Goal: Check status

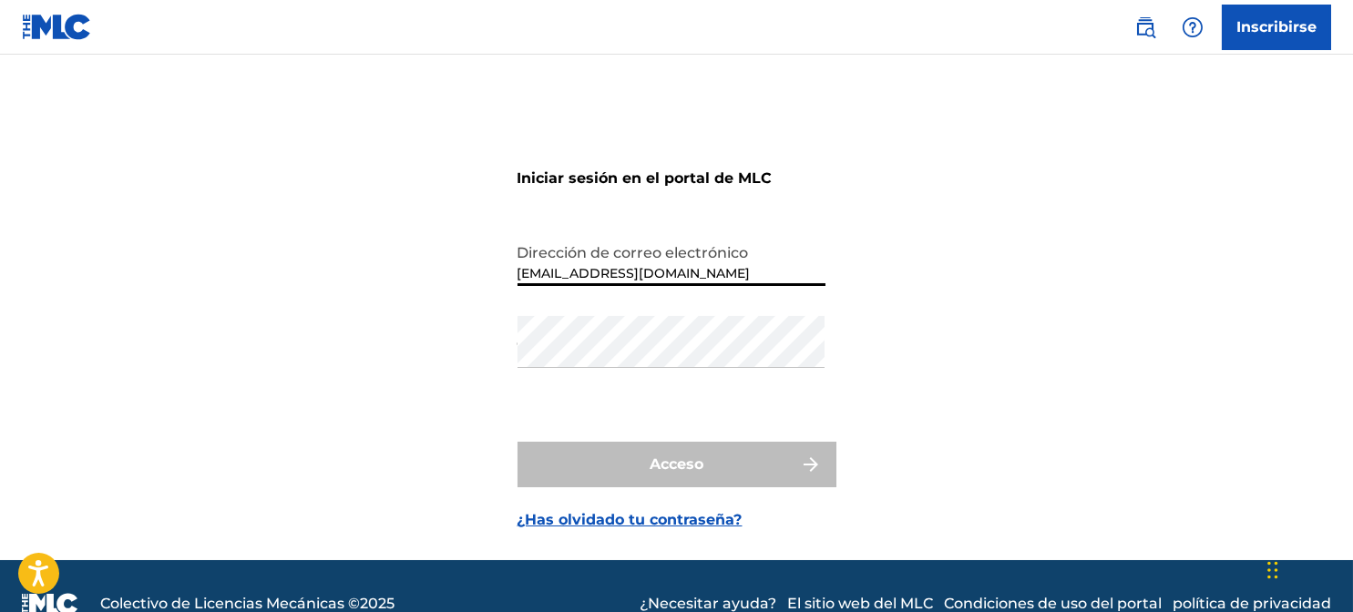
type input "[EMAIL_ADDRESS][DOMAIN_NAME]"
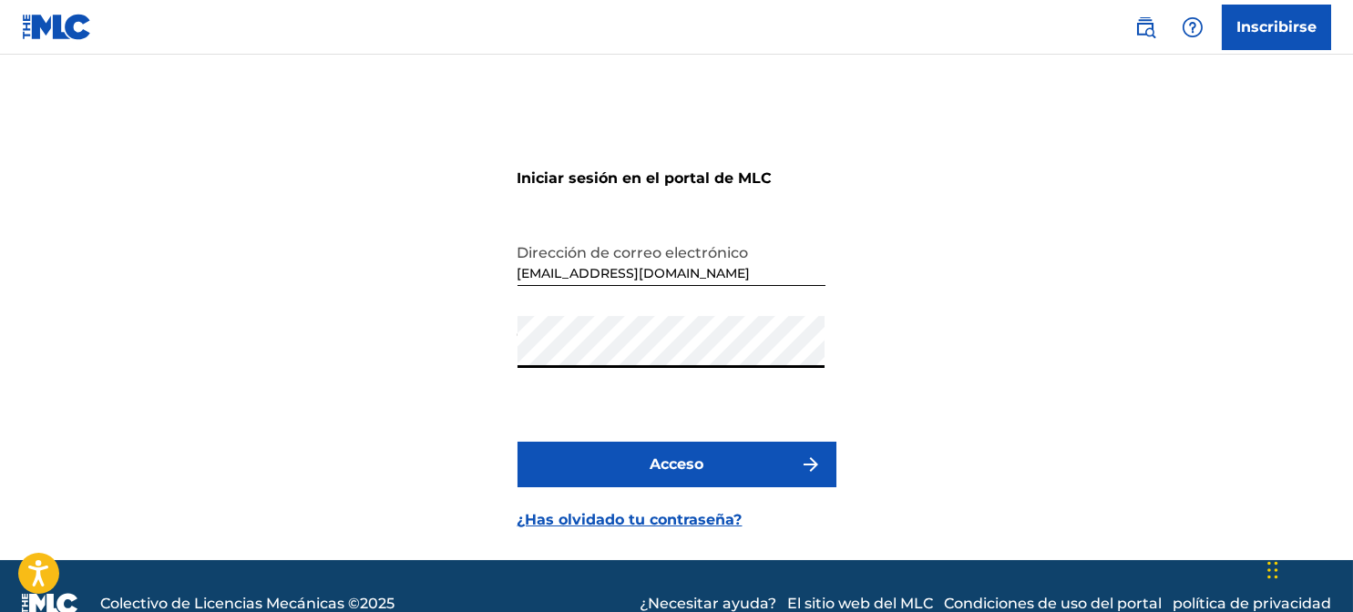
click at [590, 470] on button "Acceso" at bounding box center [677, 465] width 319 height 46
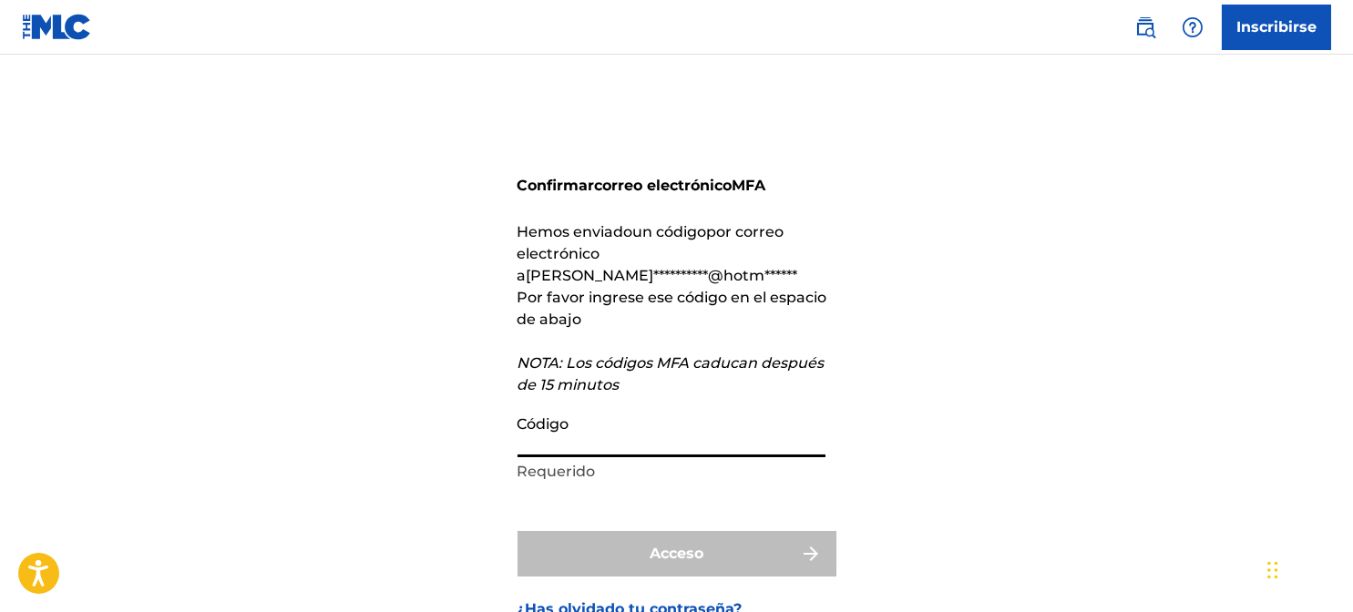
click at [559, 412] on input "Código" at bounding box center [672, 431] width 308 height 52
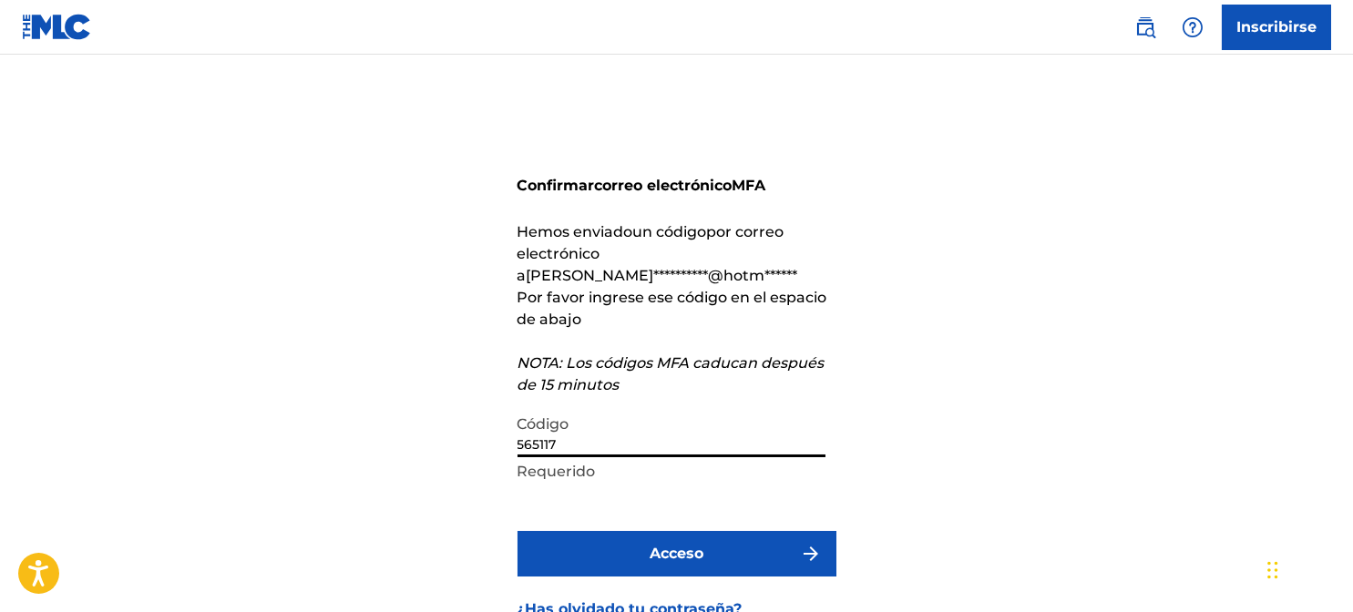
type input "565117"
click at [591, 531] on button "Acceso" at bounding box center [677, 554] width 319 height 46
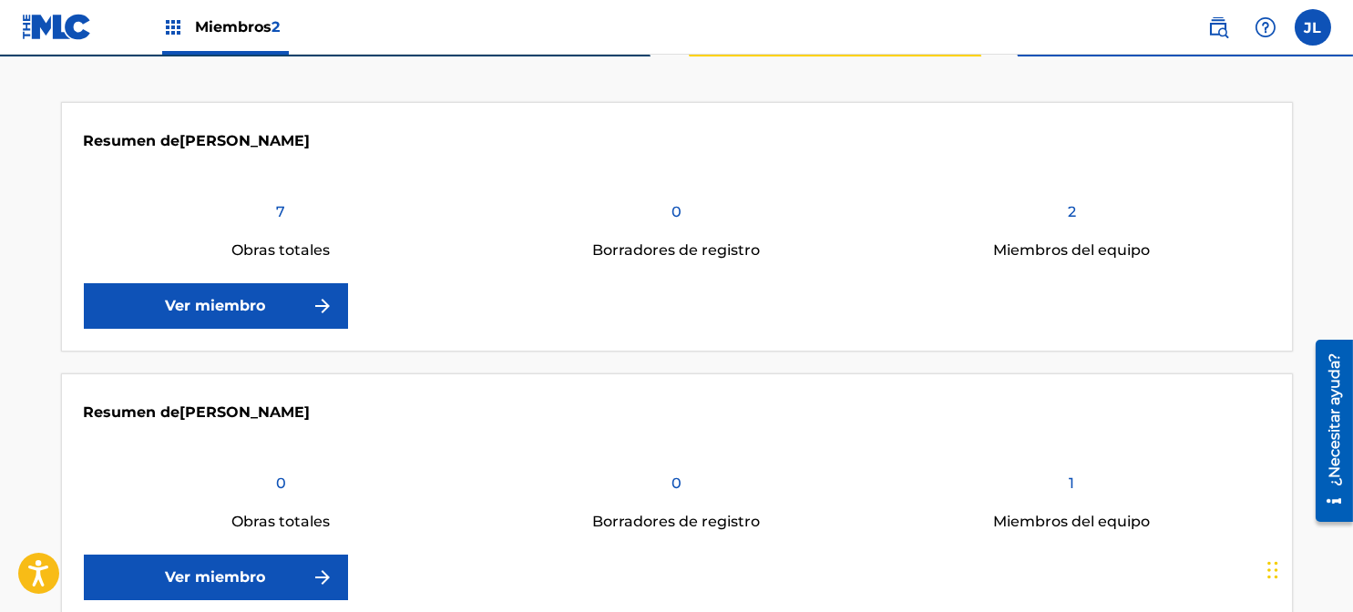
scroll to position [381, 0]
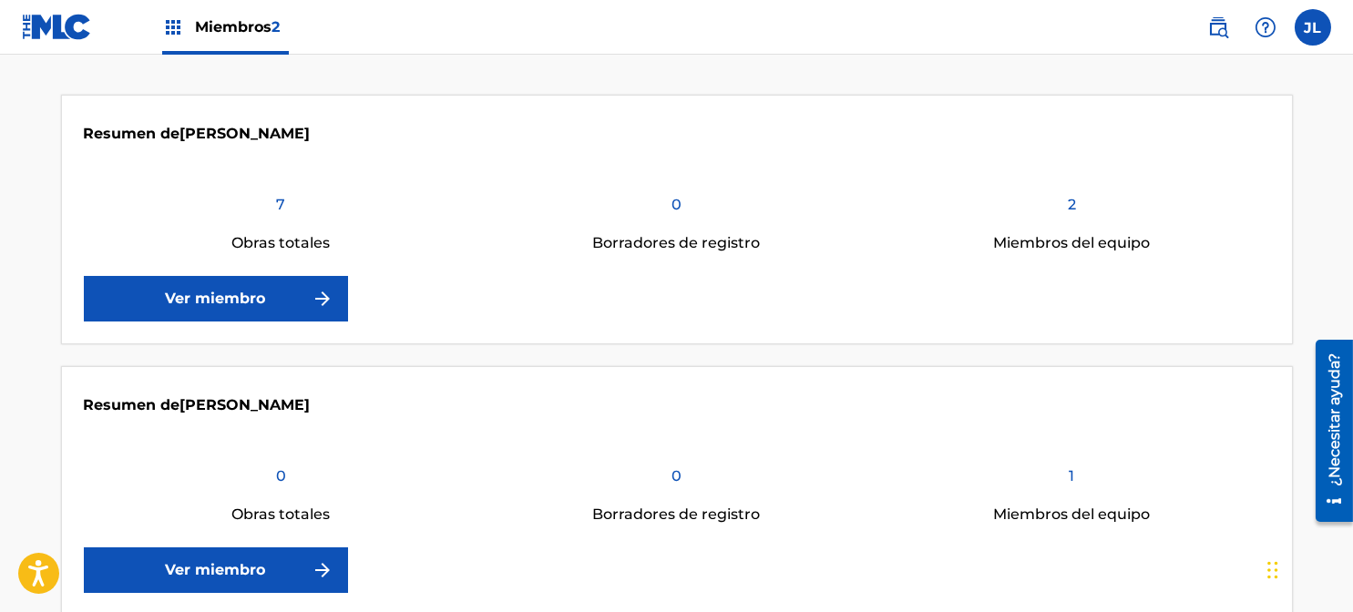
click at [218, 305] on font "Ver miembro" at bounding box center [216, 298] width 100 height 17
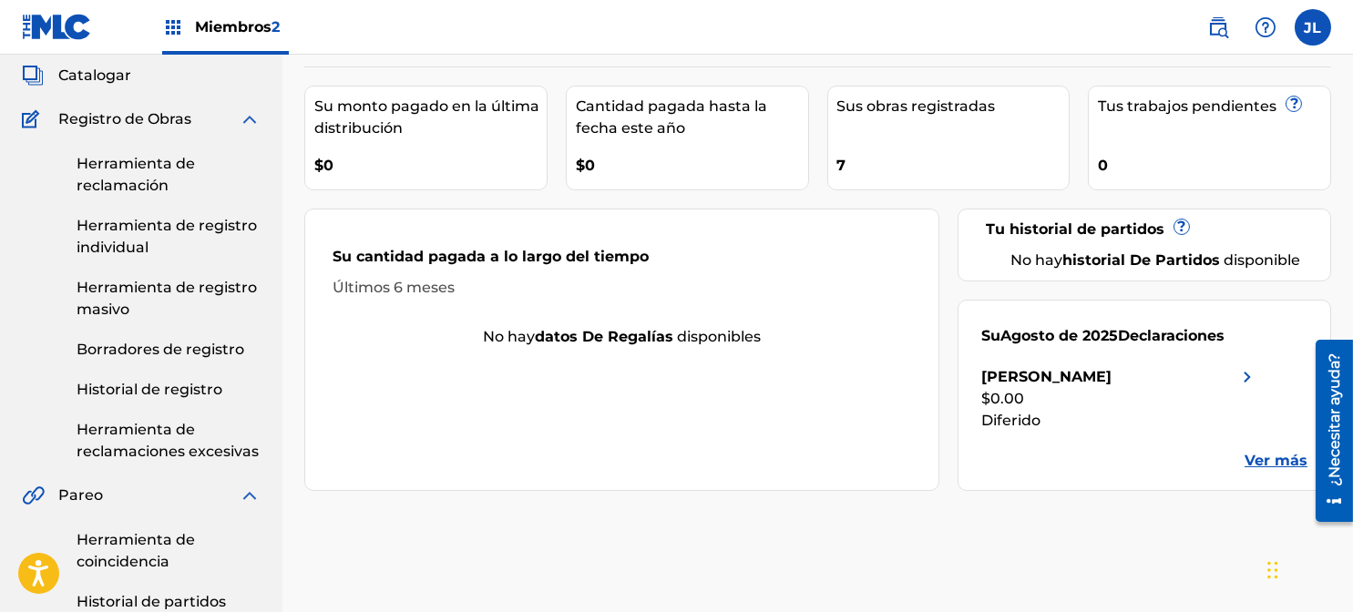
scroll to position [111, 0]
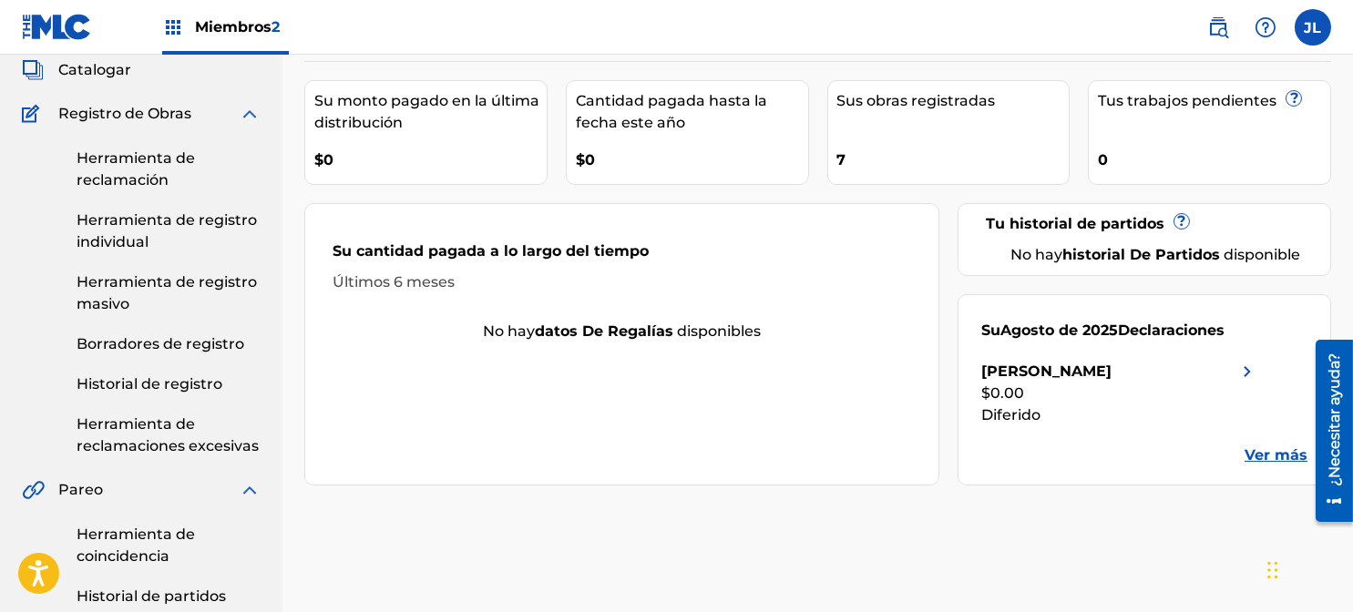
click at [1277, 459] on font "Ver más" at bounding box center [1276, 454] width 63 height 17
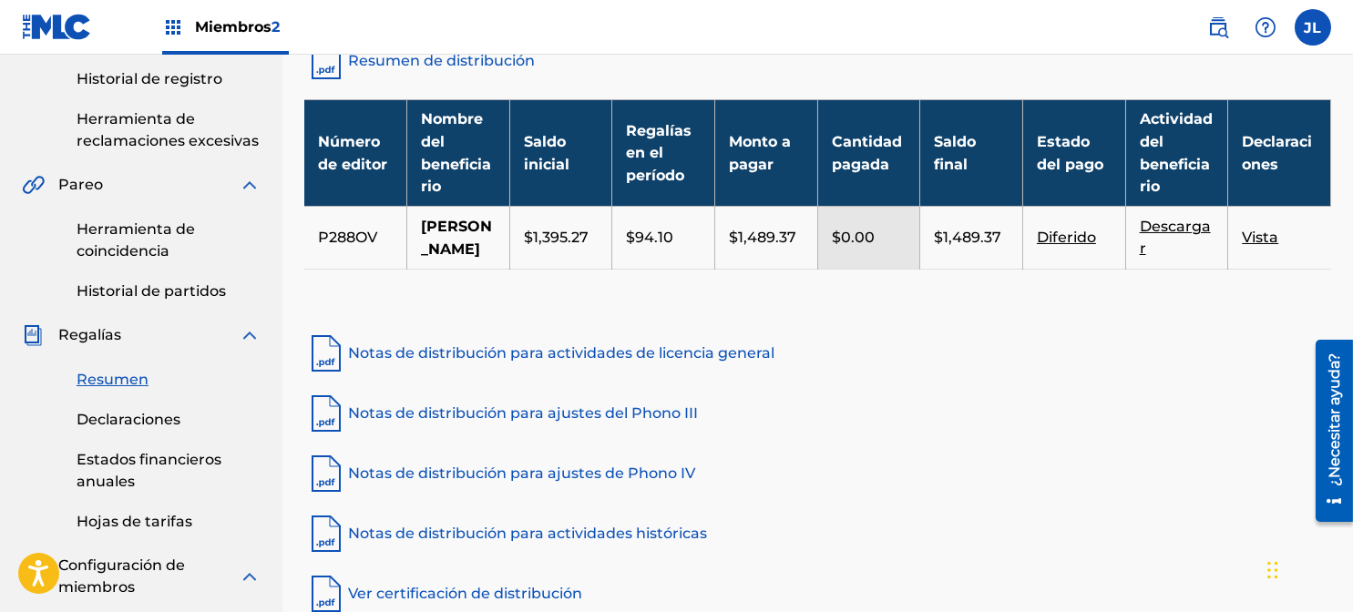
scroll to position [417, 0]
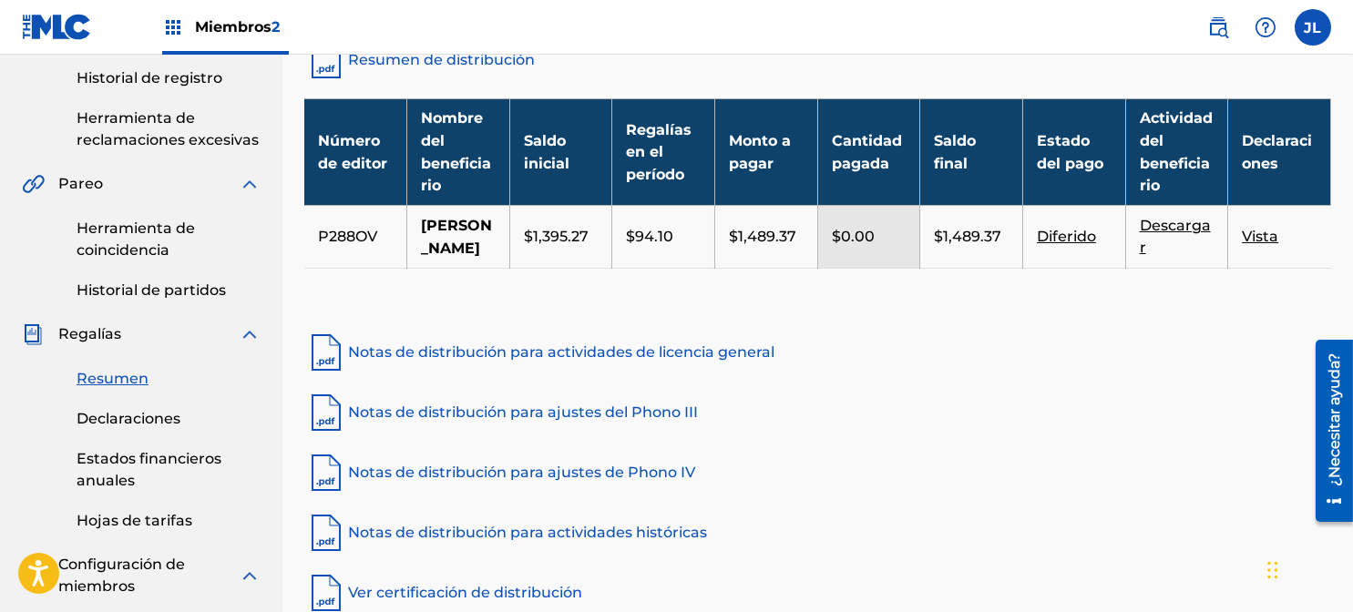
click at [1258, 245] on font "Vista" at bounding box center [1260, 236] width 36 height 17
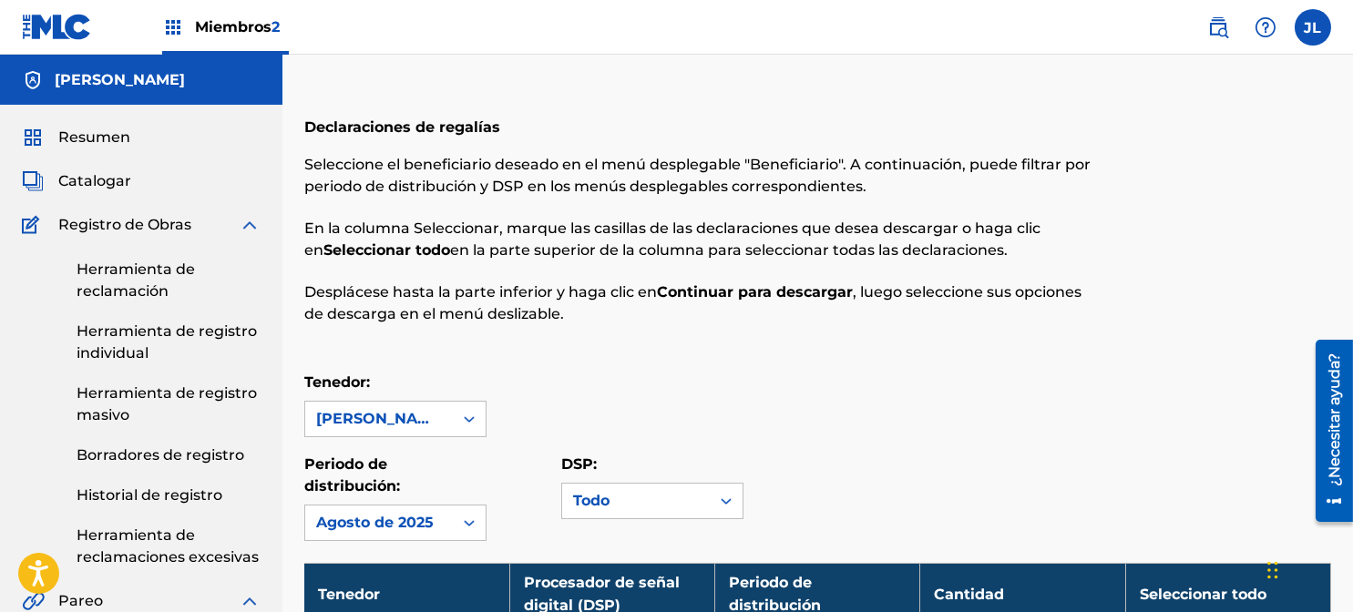
click at [77, 132] on font "Resumen" at bounding box center [94, 136] width 72 height 17
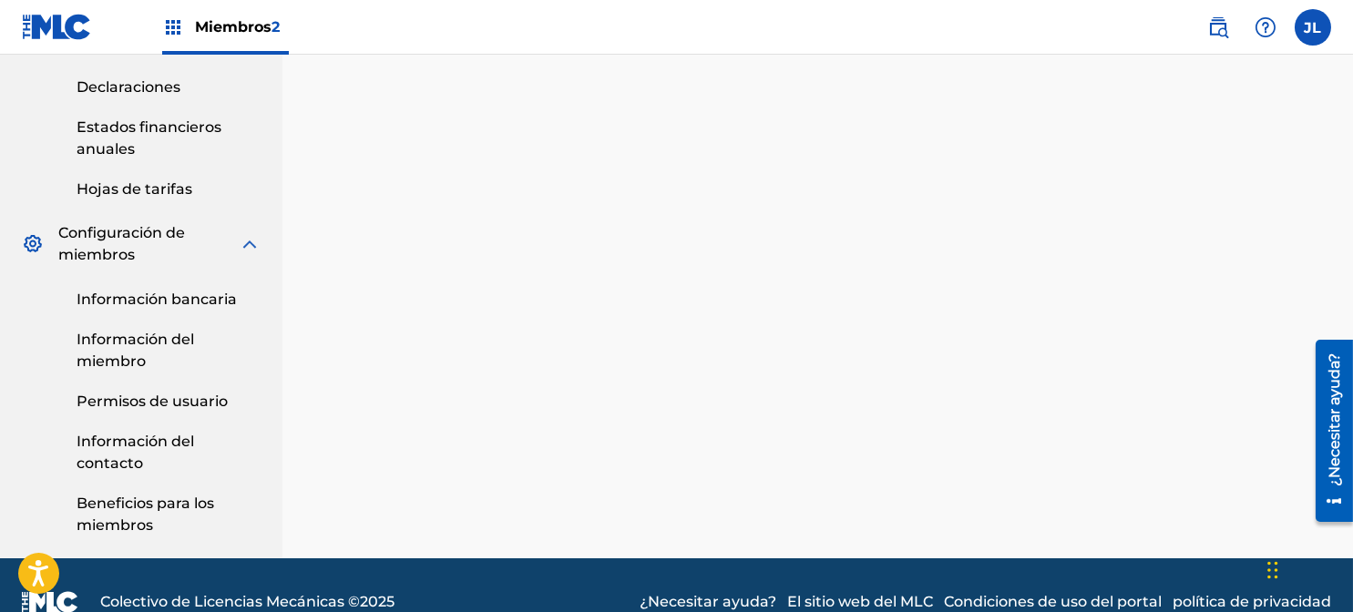
scroll to position [750, 0]
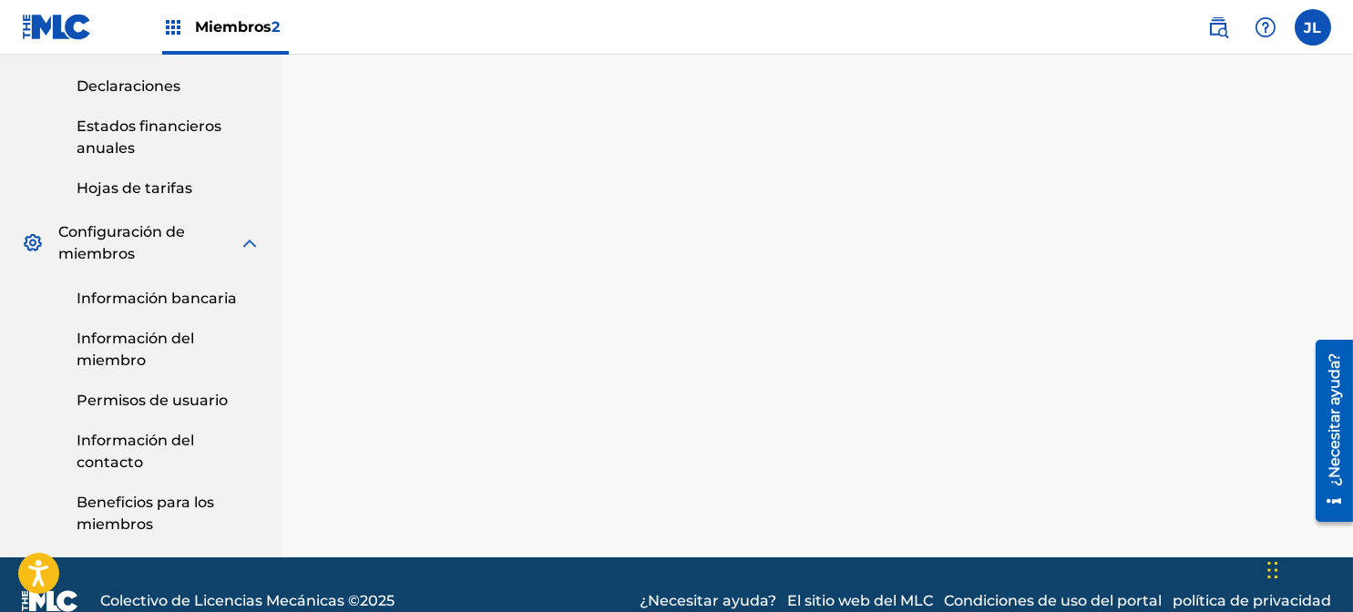
click at [118, 456] on font "Información del contacto" at bounding box center [136, 451] width 118 height 39
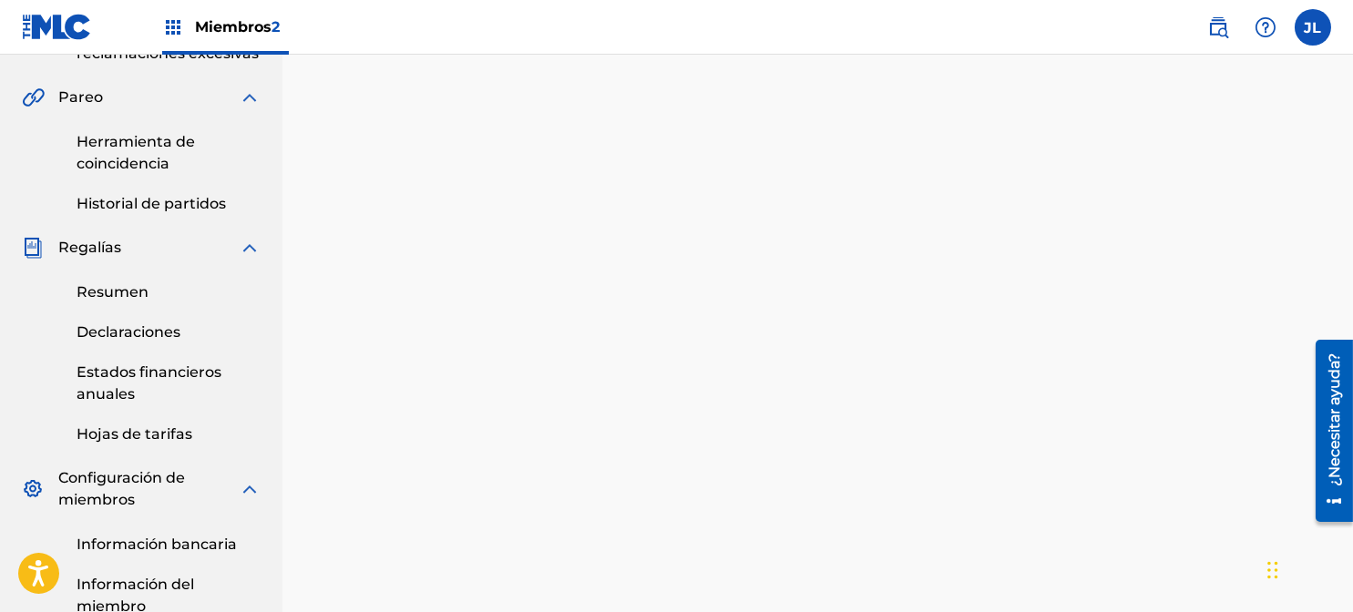
scroll to position [526, 0]
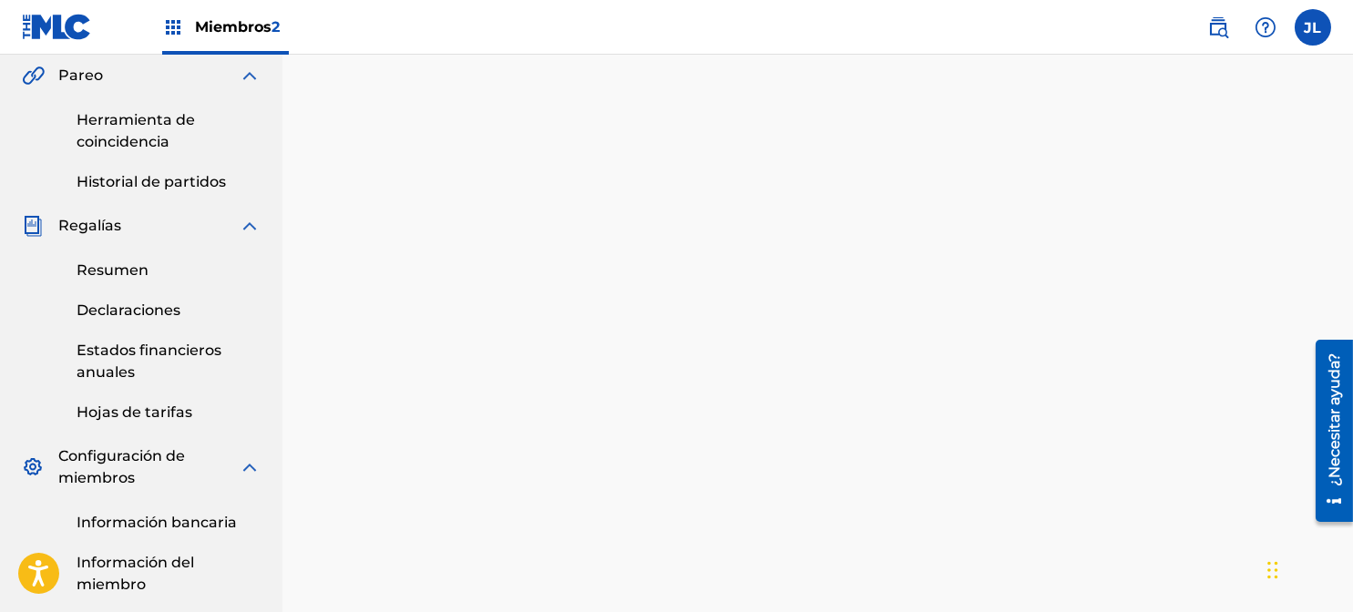
click at [114, 315] on font "Declaraciones" at bounding box center [129, 310] width 104 height 17
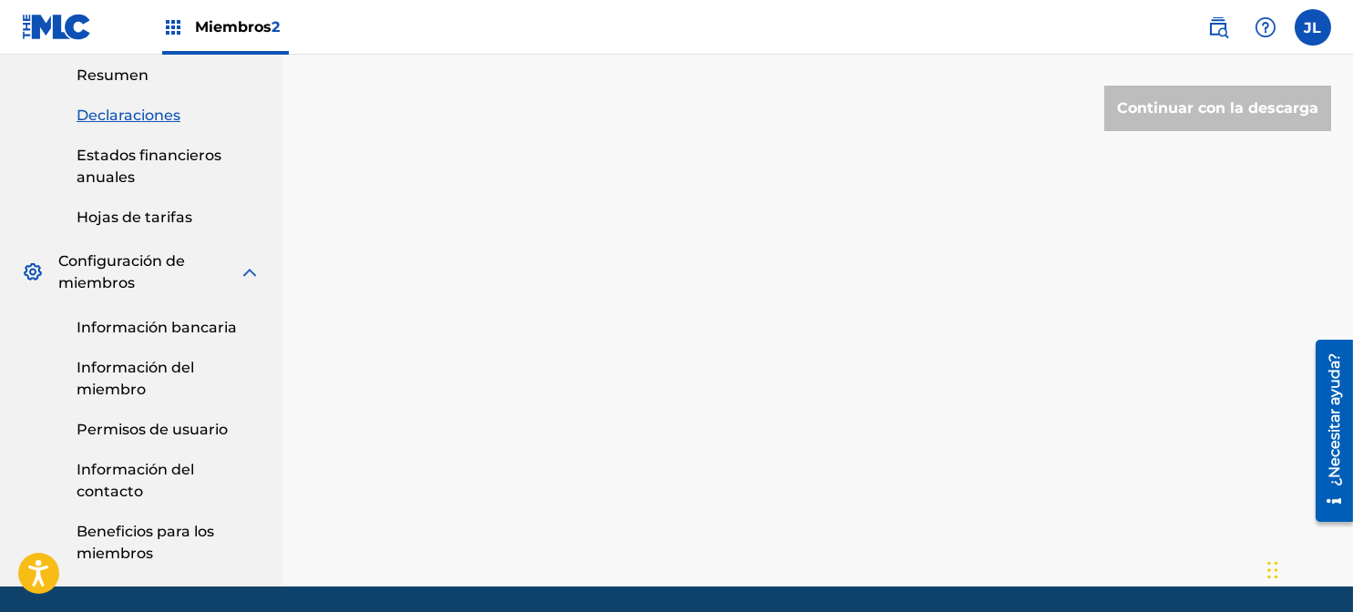
scroll to position [724, 0]
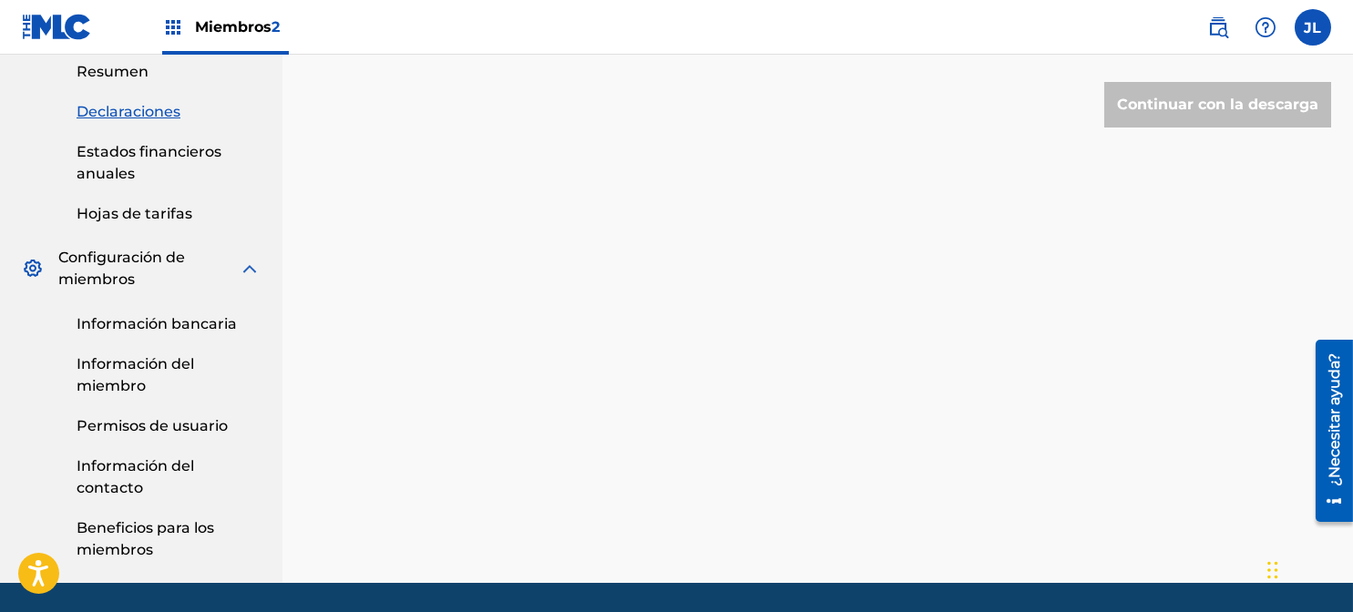
click at [114, 325] on font "Información bancaria" at bounding box center [157, 323] width 160 height 17
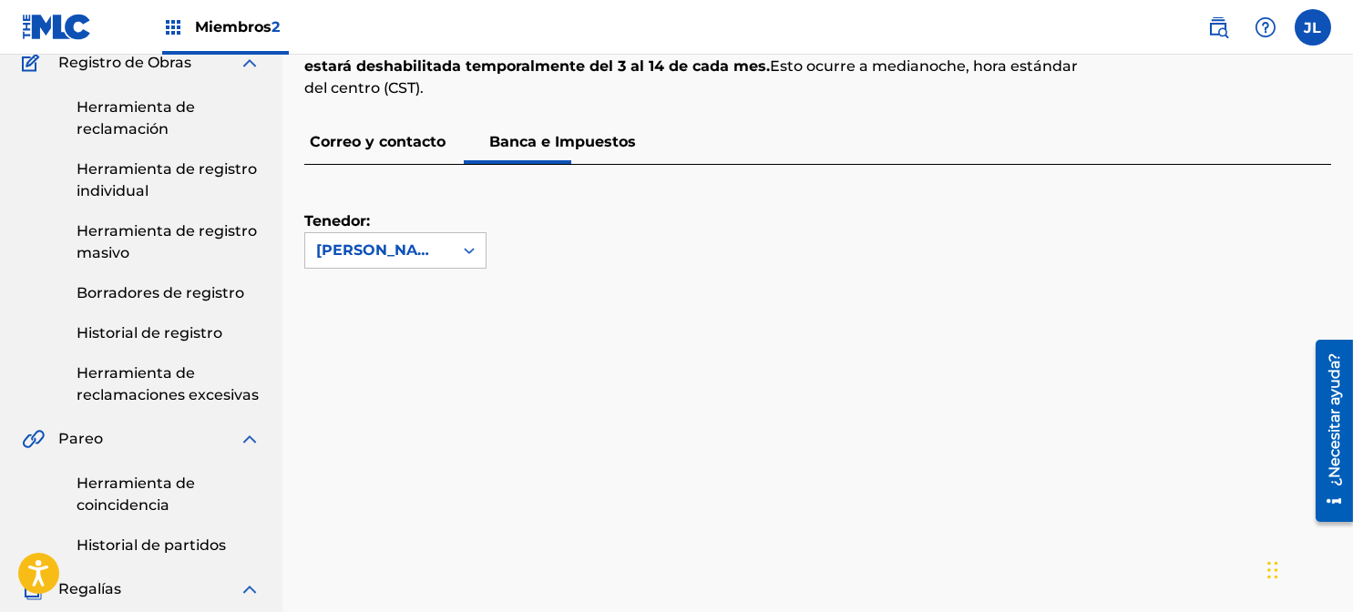
scroll to position [147, 0]
